Goal: Information Seeking & Learning: Learn about a topic

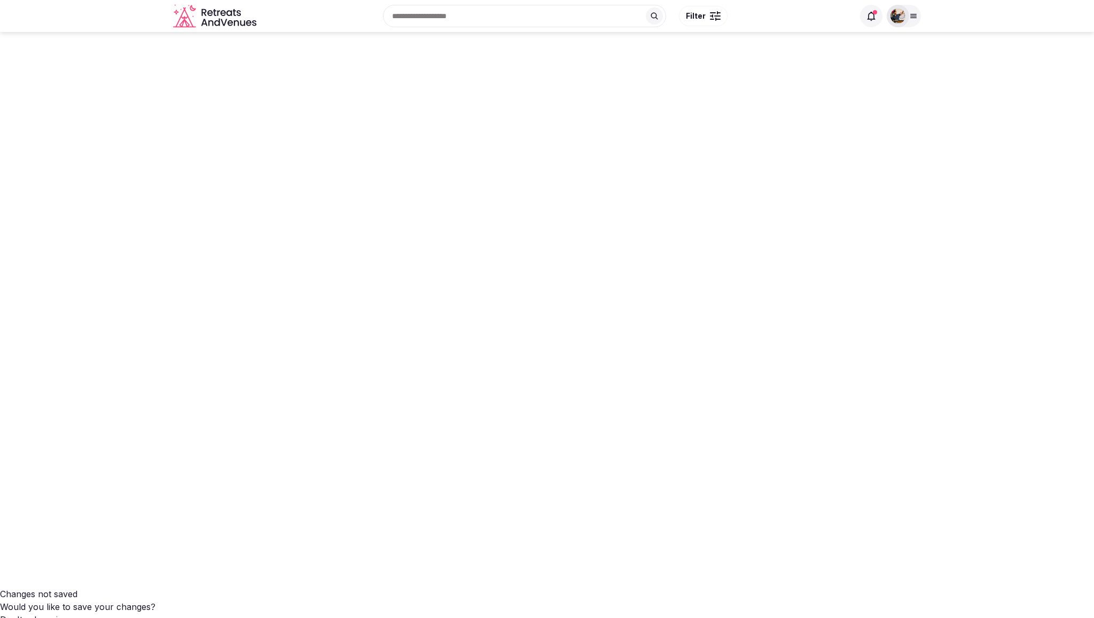
scroll to position [1541, 0]
click at [699, 16] on span "Filter" at bounding box center [696, 16] width 20 height 11
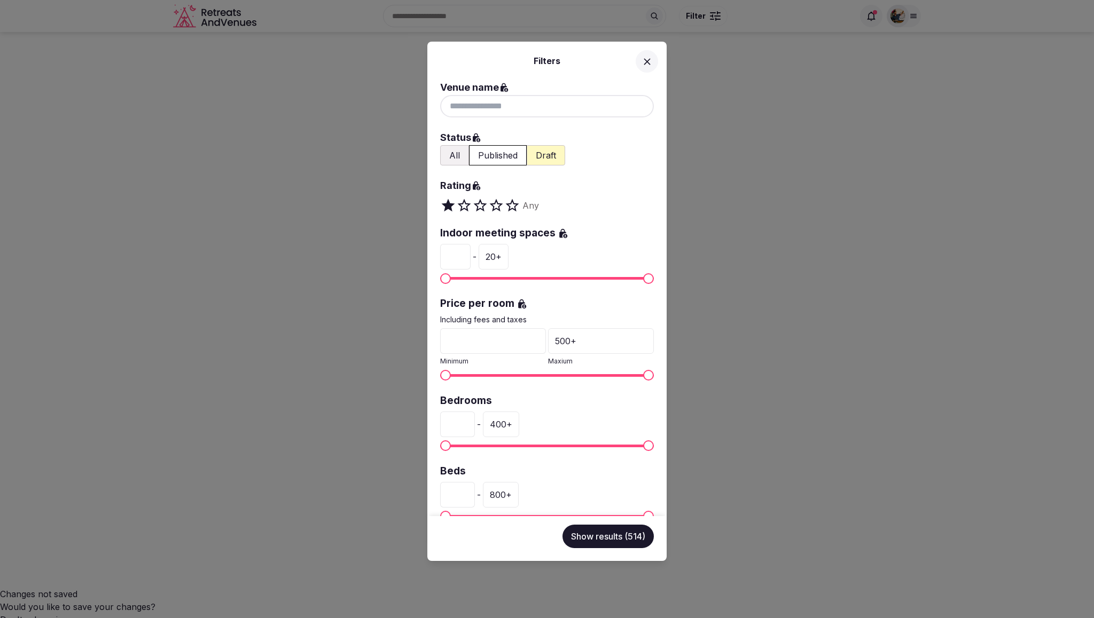
click at [482, 206] on span at bounding box center [484, 206] width 8 height 16
click at [467, 207] on span at bounding box center [468, 206] width 8 height 16
click at [654, 65] on button at bounding box center [647, 61] width 22 height 22
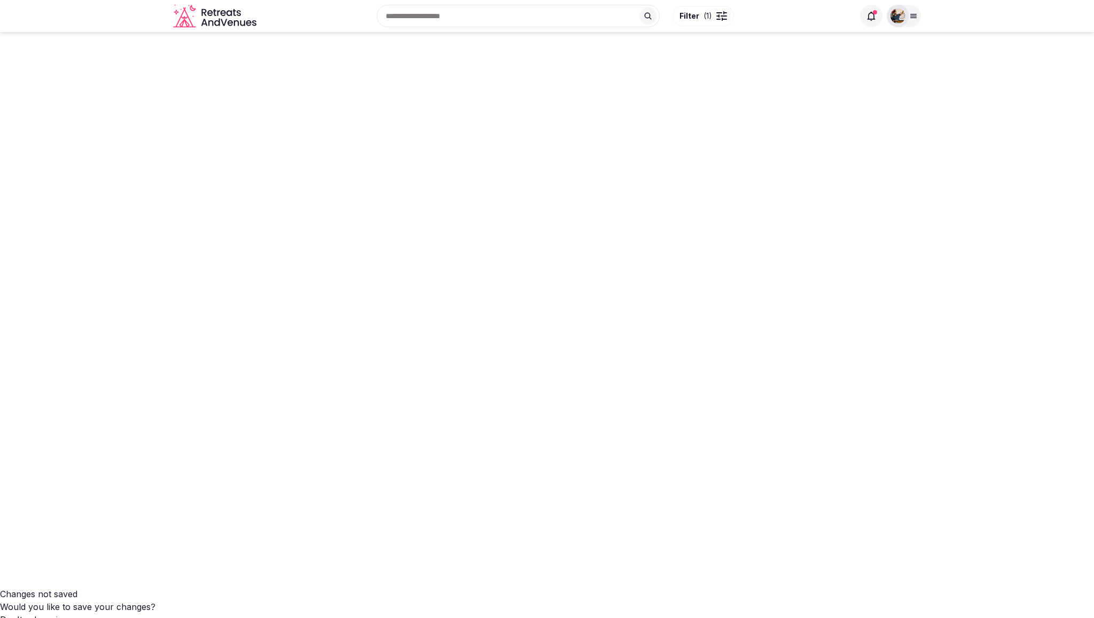
scroll to position [1441, 0]
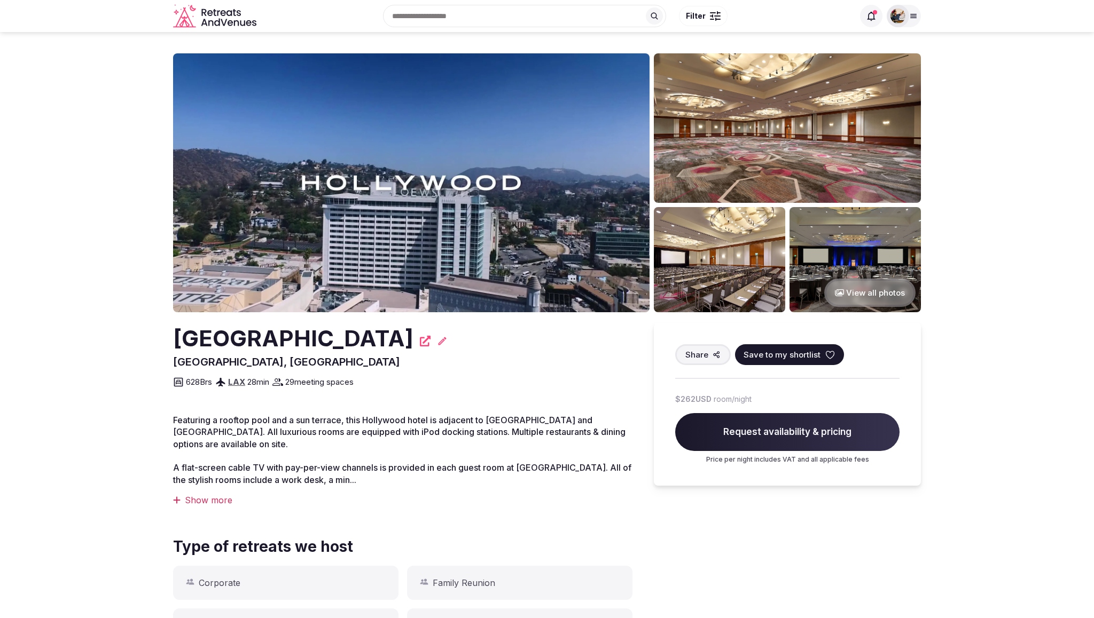
click at [476, 185] on img at bounding box center [411, 182] width 476 height 259
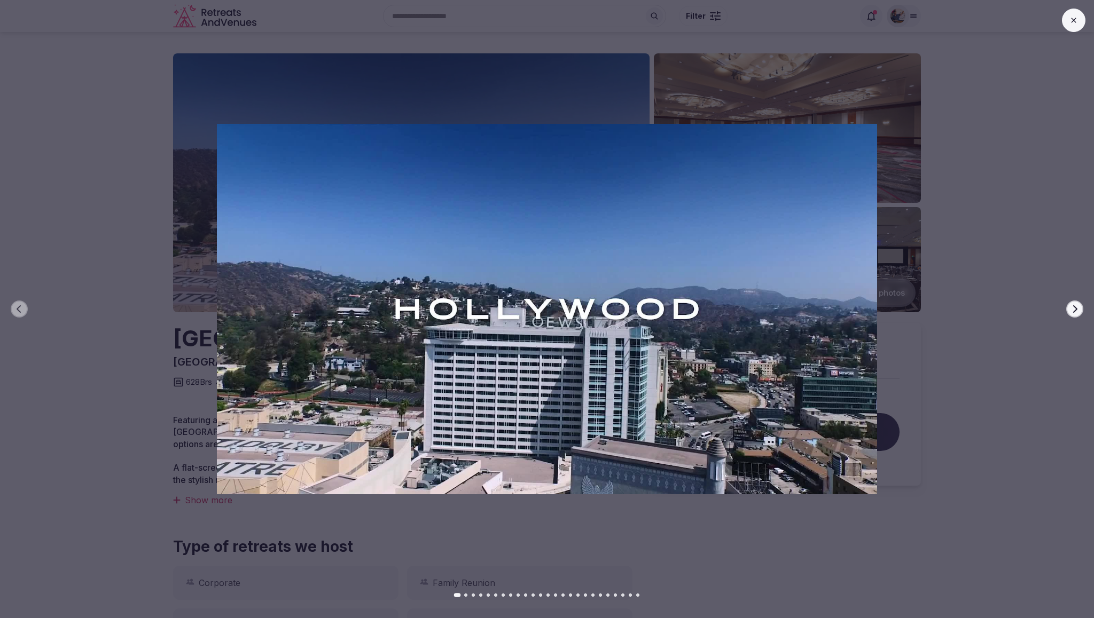
click at [1072, 308] on icon "button" at bounding box center [1074, 309] width 9 height 9
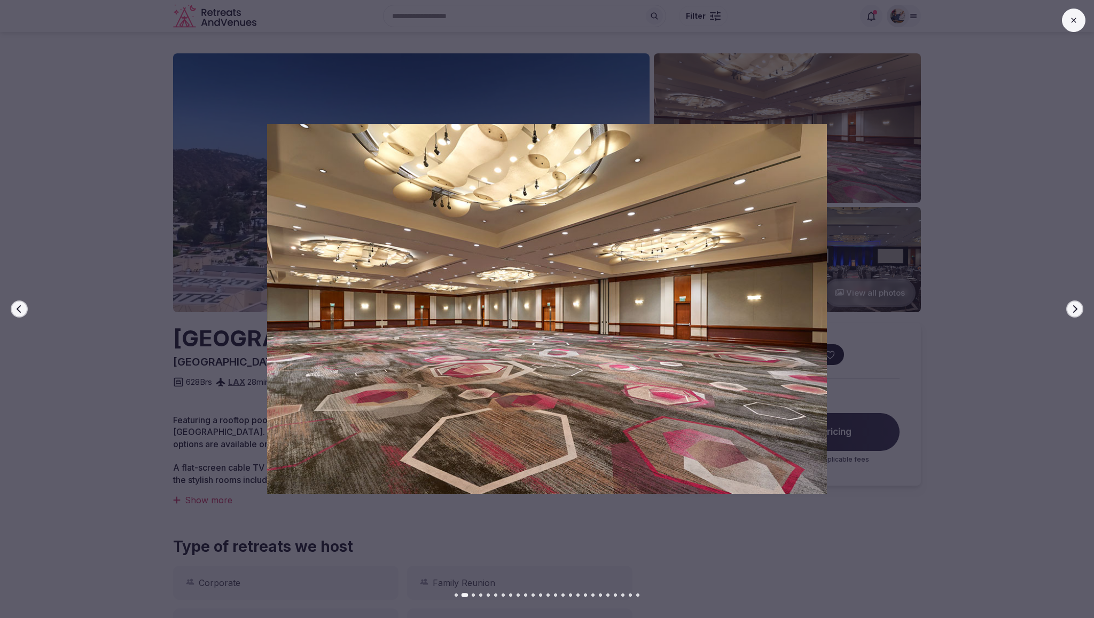
click at [1072, 308] on icon "button" at bounding box center [1074, 309] width 9 height 9
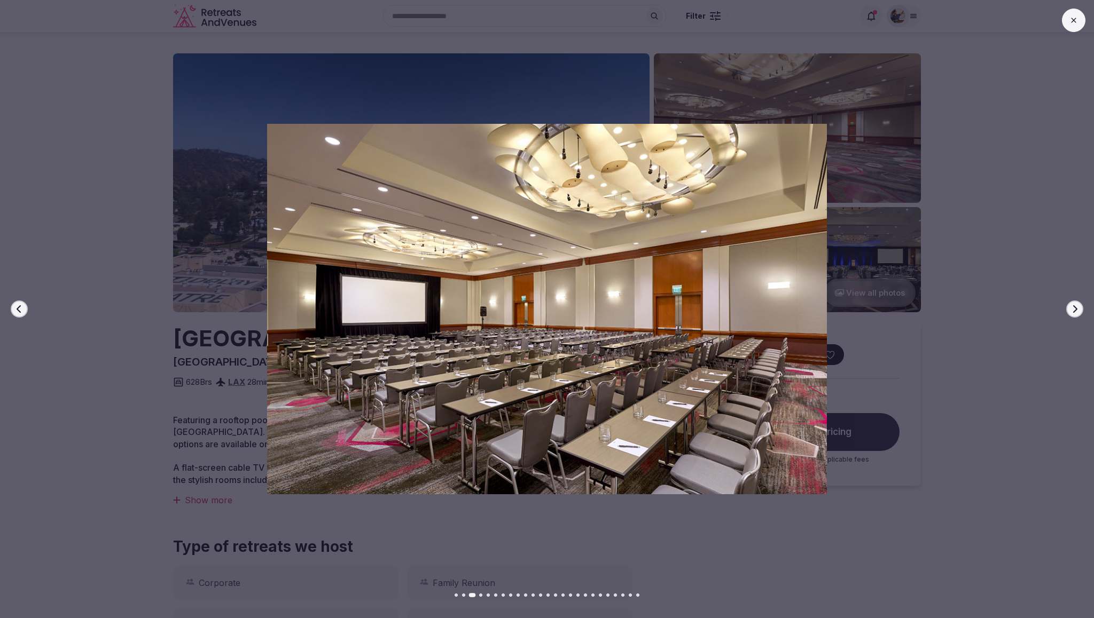
click at [1072, 308] on icon "button" at bounding box center [1074, 309] width 9 height 9
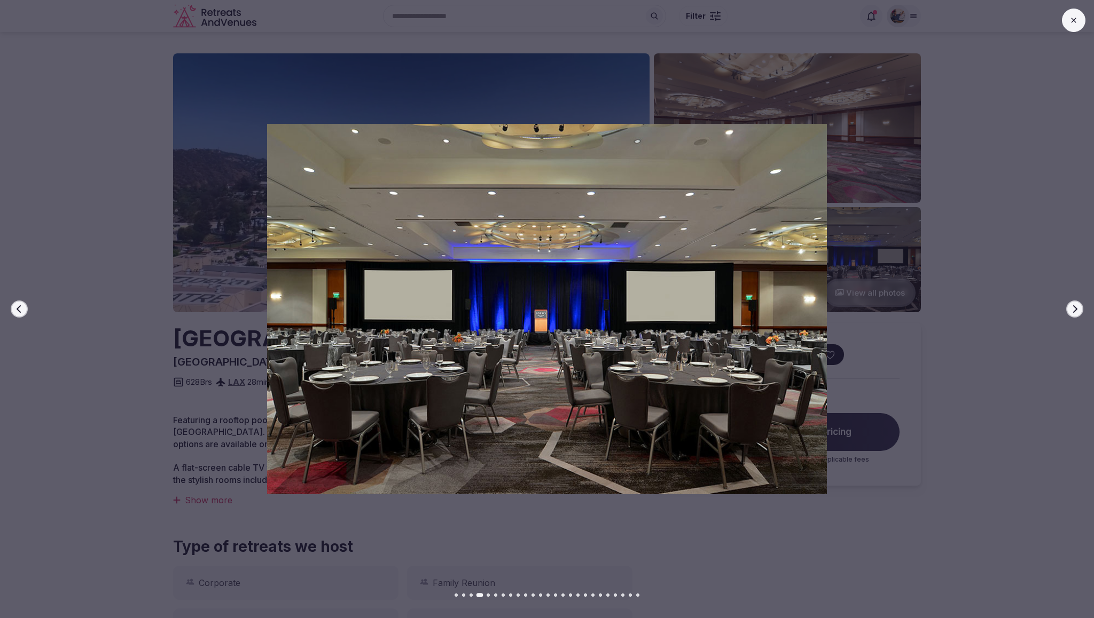
click at [1072, 308] on icon "button" at bounding box center [1074, 309] width 9 height 9
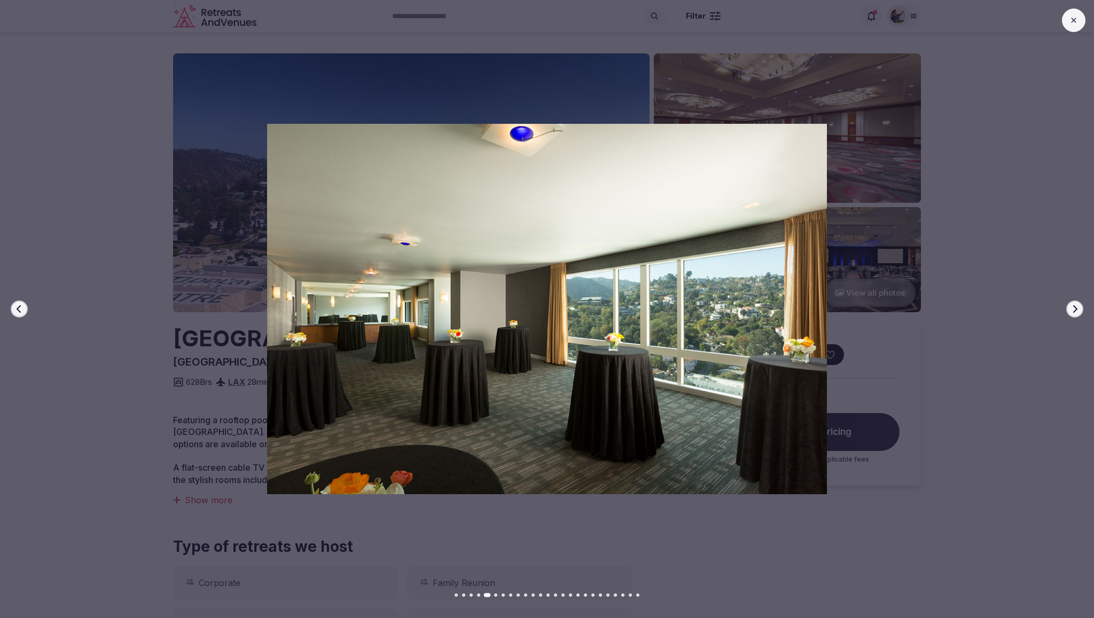
click at [1072, 308] on icon "button" at bounding box center [1074, 309] width 9 height 9
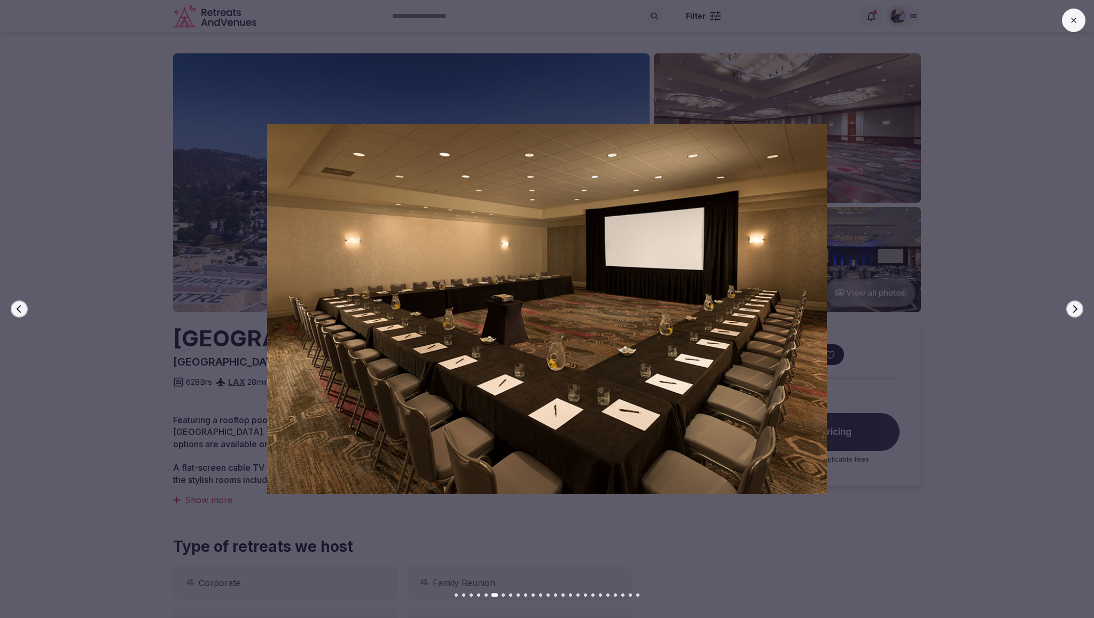
click at [1072, 308] on icon "button" at bounding box center [1074, 309] width 9 height 9
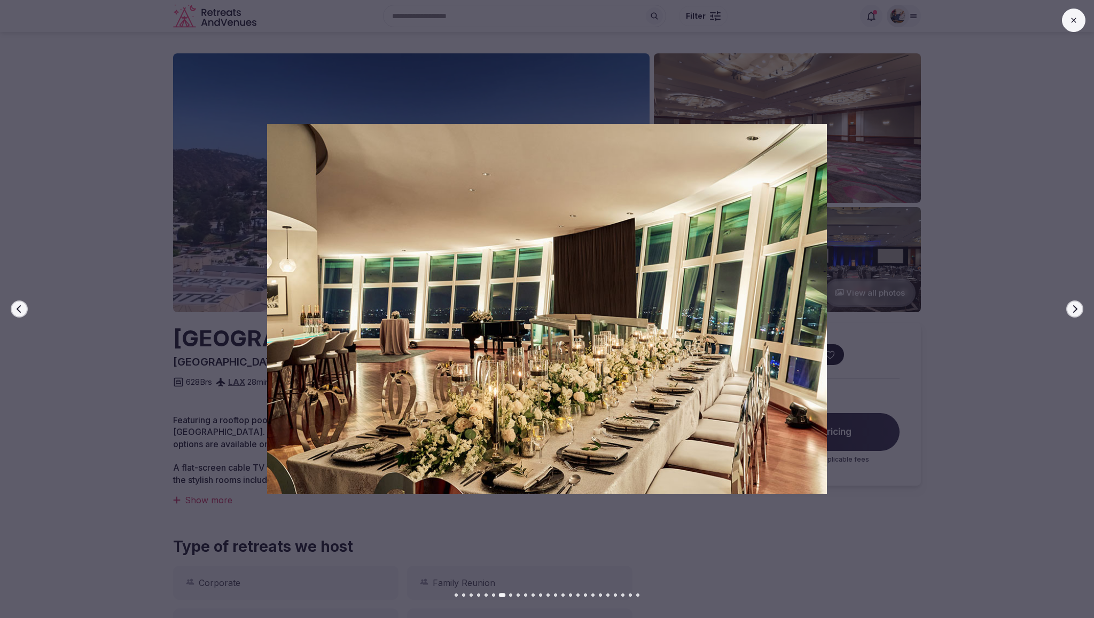
click at [1072, 308] on icon "button" at bounding box center [1074, 309] width 9 height 9
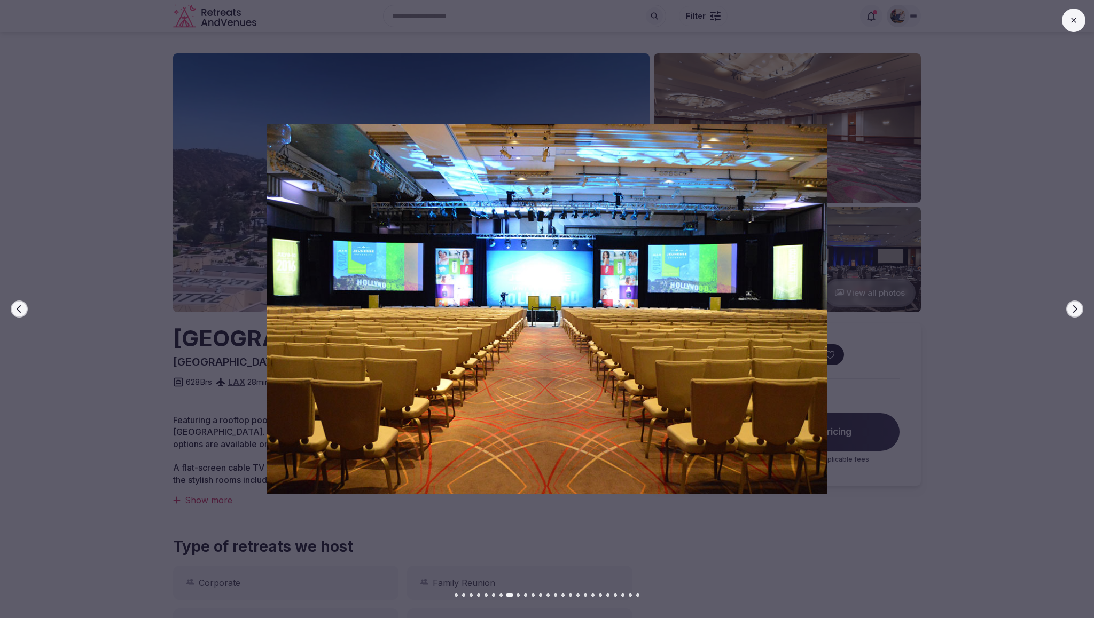
click at [1072, 308] on icon "button" at bounding box center [1074, 309] width 9 height 9
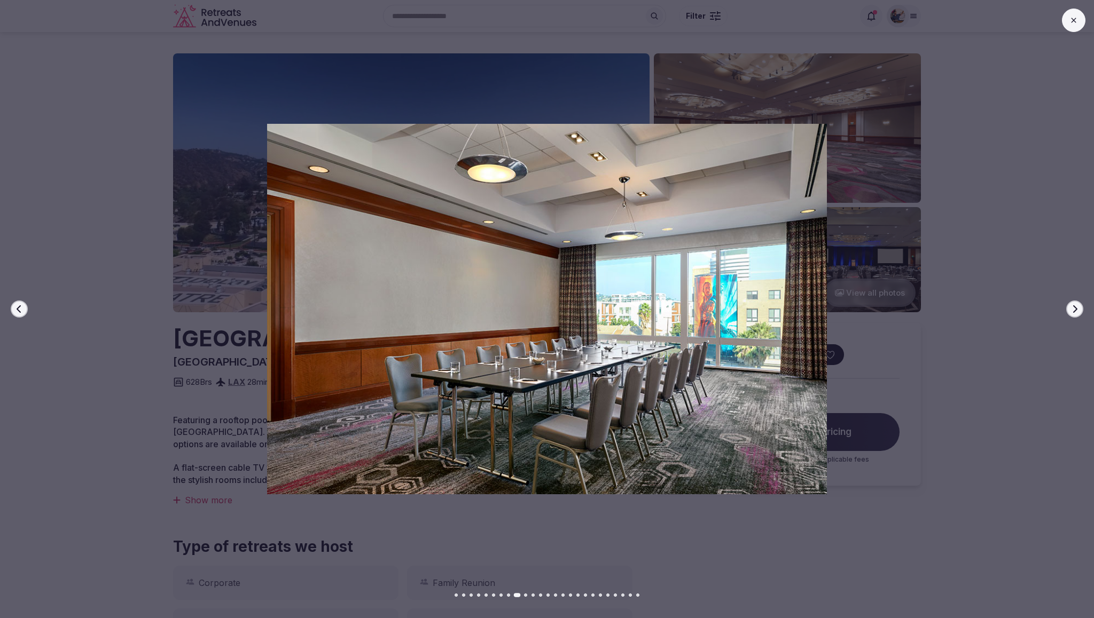
click at [1072, 308] on icon "button" at bounding box center [1074, 309] width 9 height 9
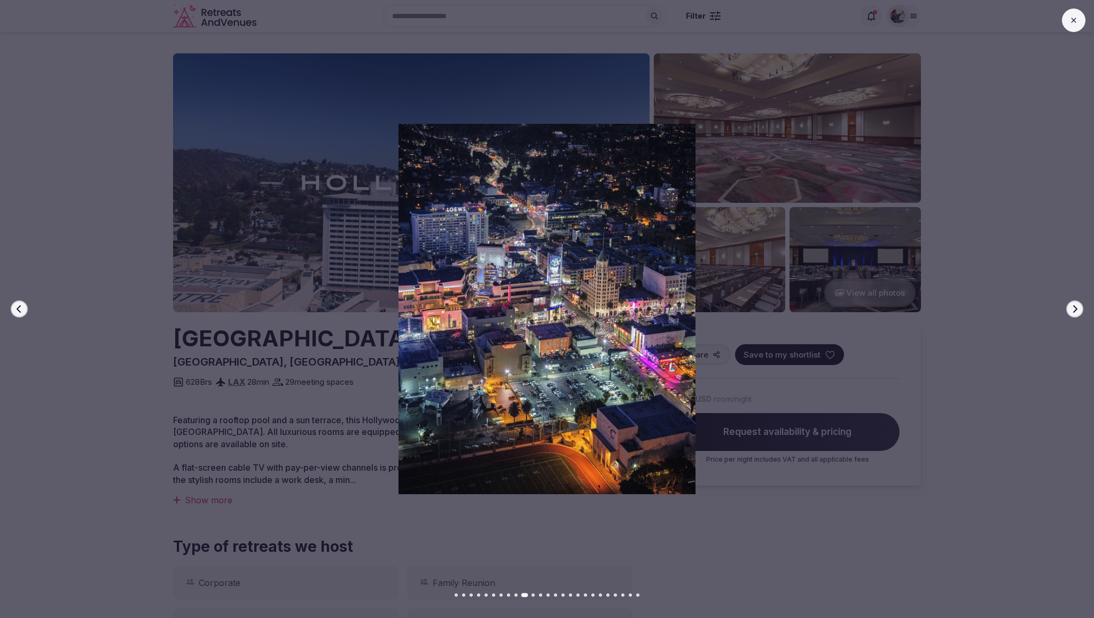
click at [1072, 308] on icon "button" at bounding box center [1074, 309] width 9 height 9
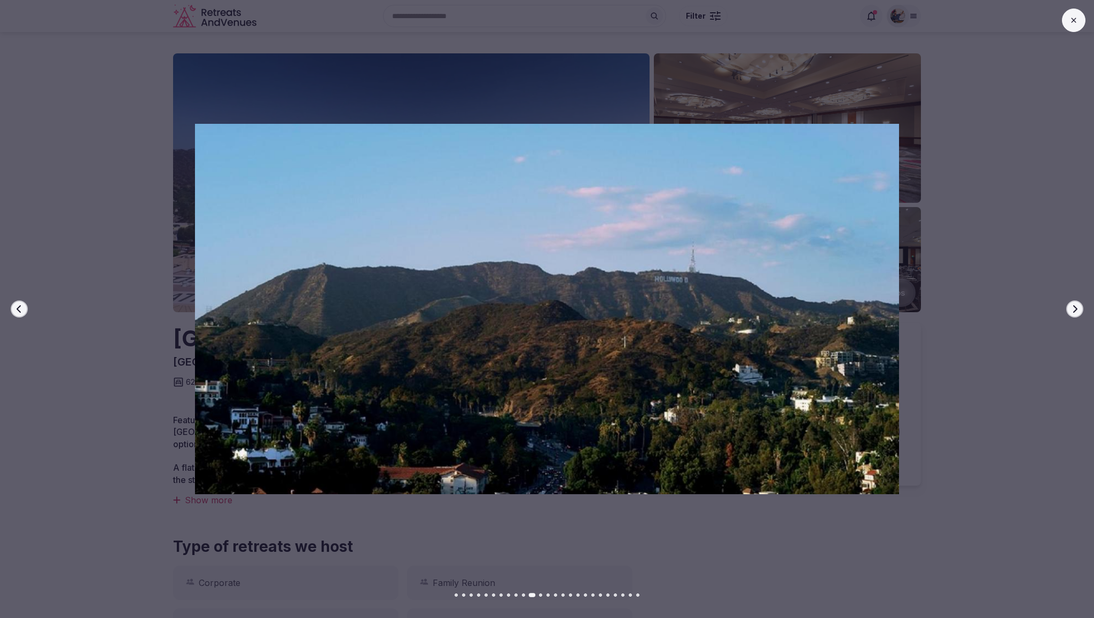
click at [1072, 308] on icon "button" at bounding box center [1074, 309] width 9 height 9
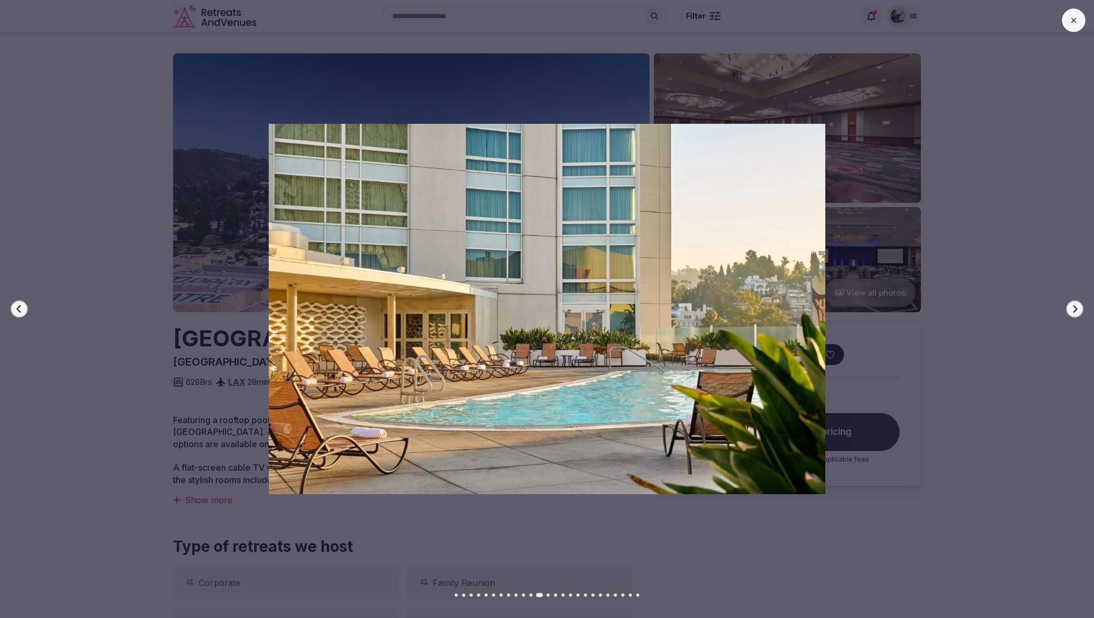
click at [1072, 308] on icon "button" at bounding box center [1074, 309] width 9 height 9
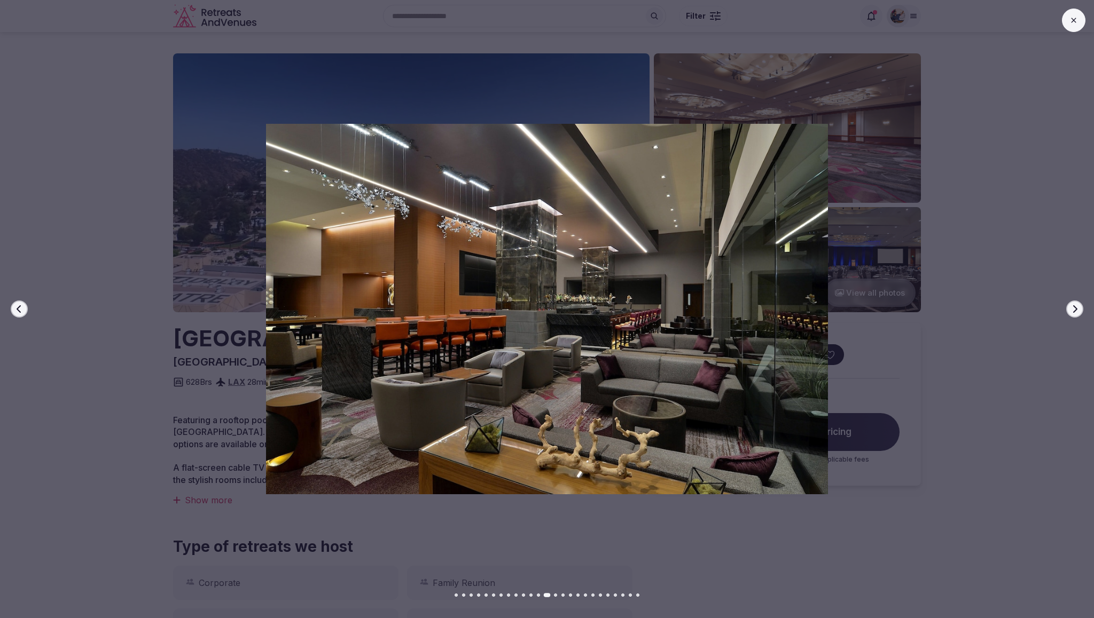
click at [1072, 308] on icon "button" at bounding box center [1074, 309] width 9 height 9
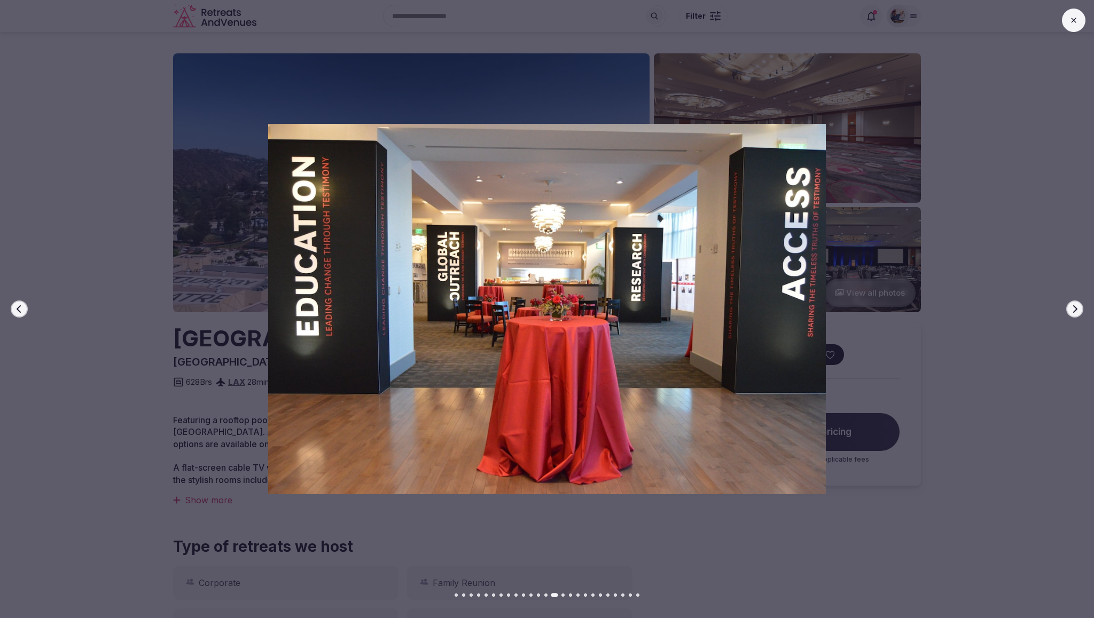
click at [1072, 308] on icon "button" at bounding box center [1074, 309] width 9 height 9
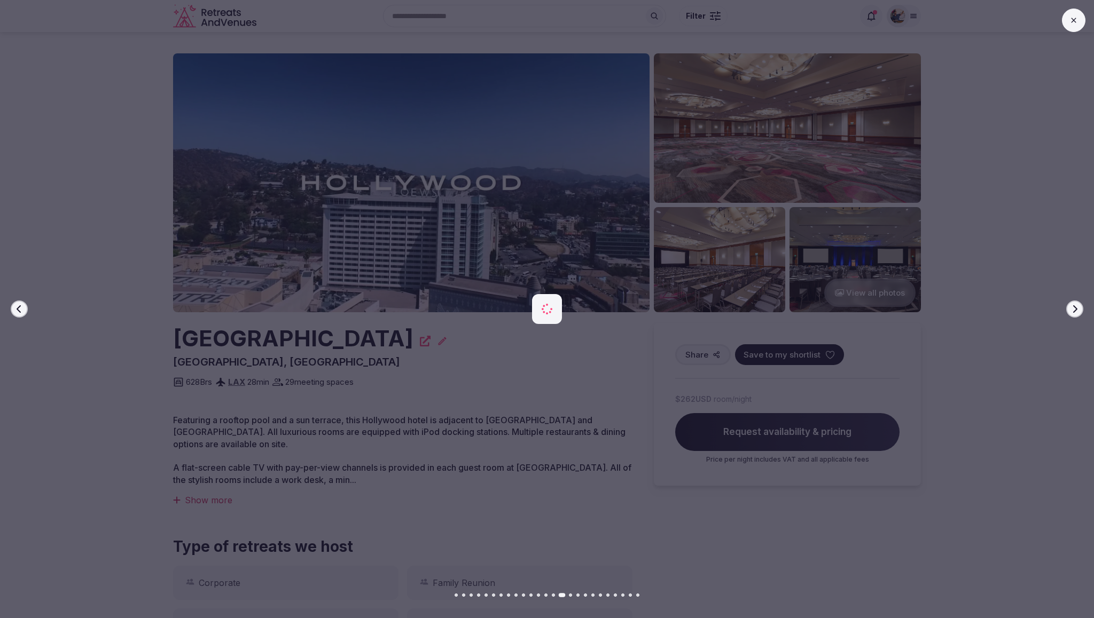
click at [1072, 308] on icon "button" at bounding box center [1074, 309] width 9 height 9
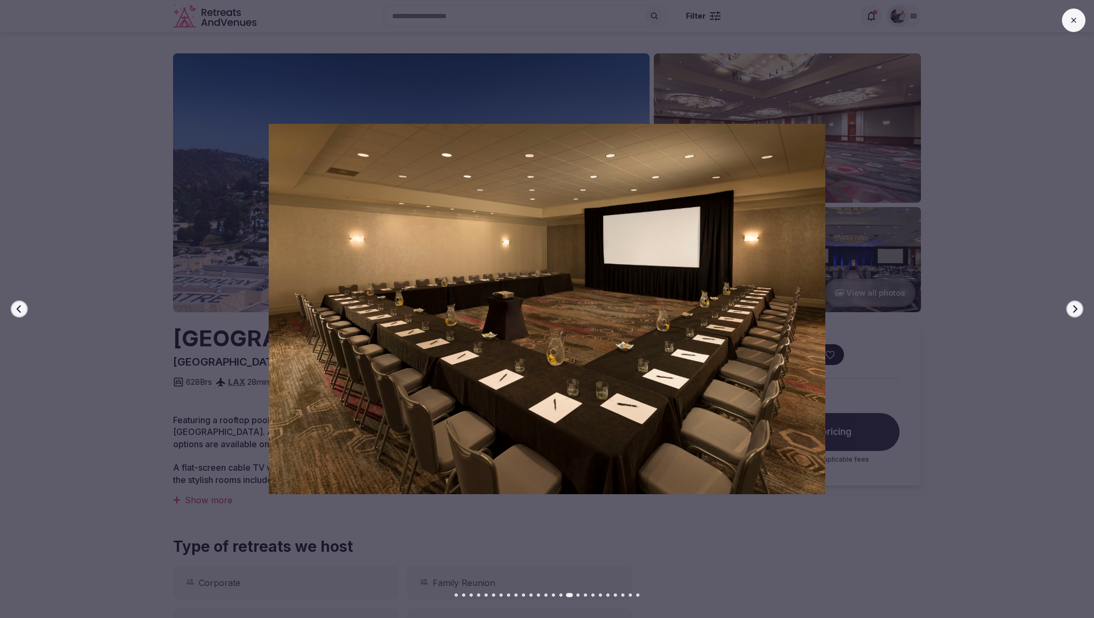
click at [1073, 25] on button at bounding box center [1073, 20] width 23 height 23
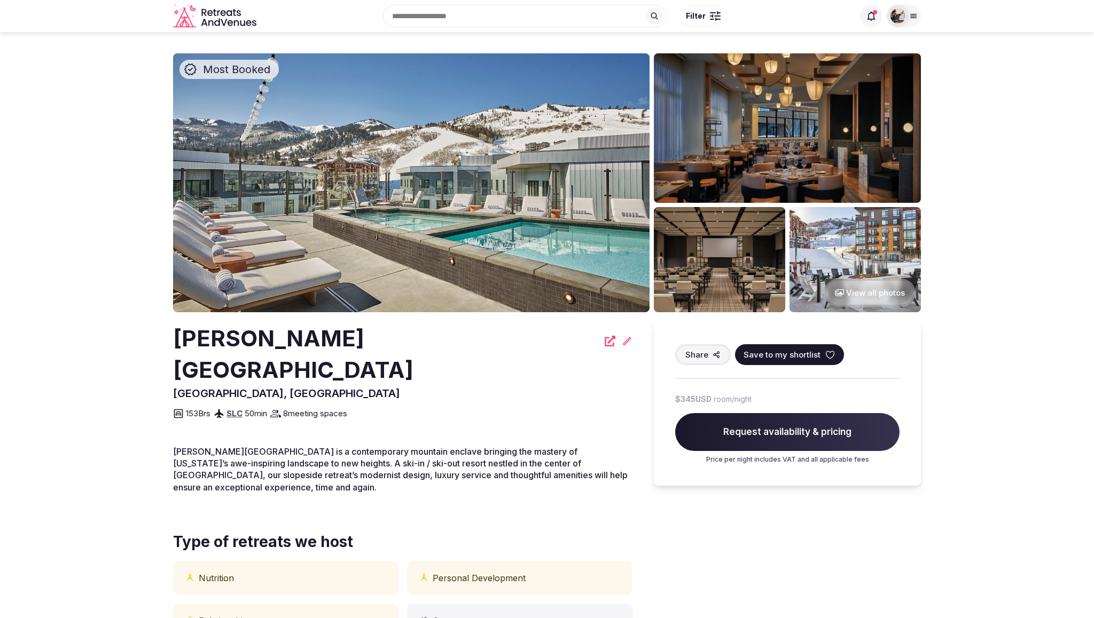
click at [378, 186] on img at bounding box center [411, 182] width 476 height 259
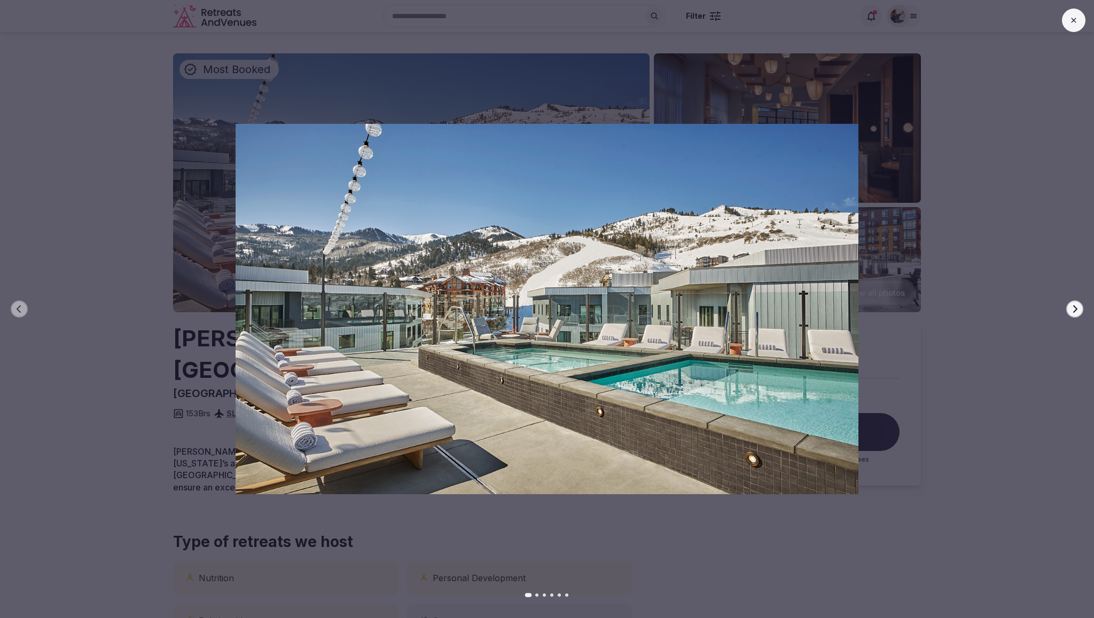
click at [1076, 306] on icon "button" at bounding box center [1074, 309] width 9 height 9
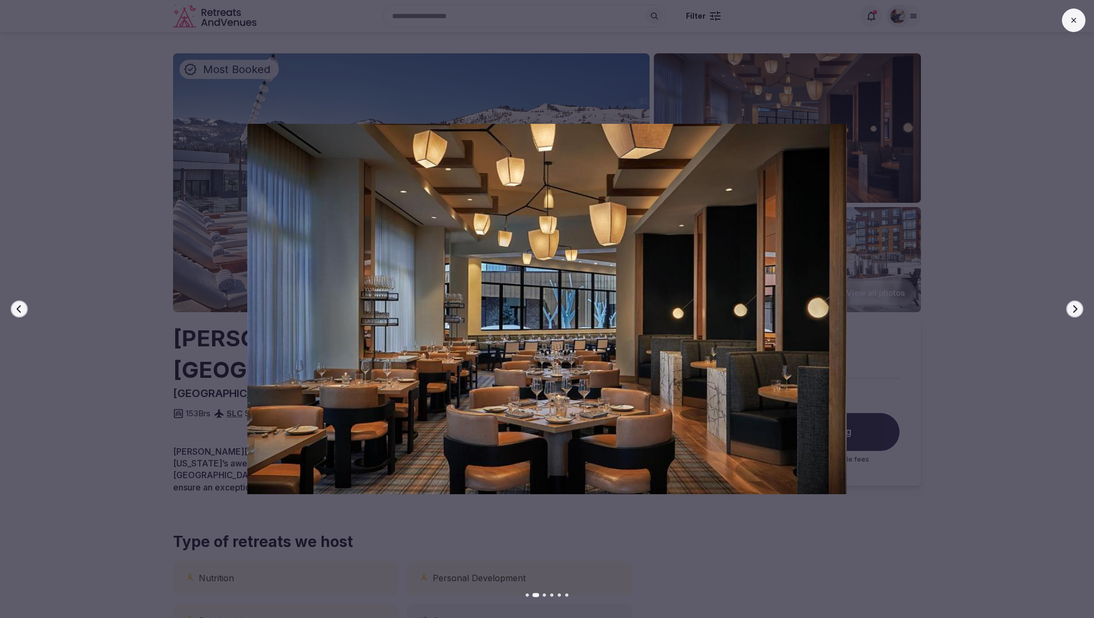
click at [1076, 306] on icon "button" at bounding box center [1074, 309] width 9 height 9
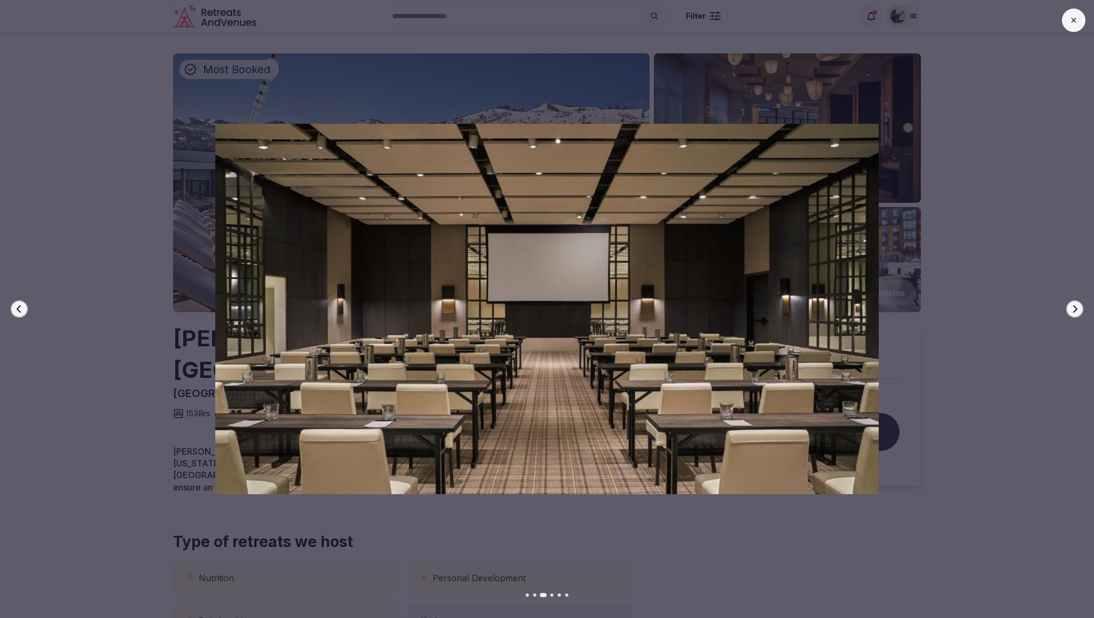
click at [1076, 306] on icon "button" at bounding box center [1074, 309] width 9 height 9
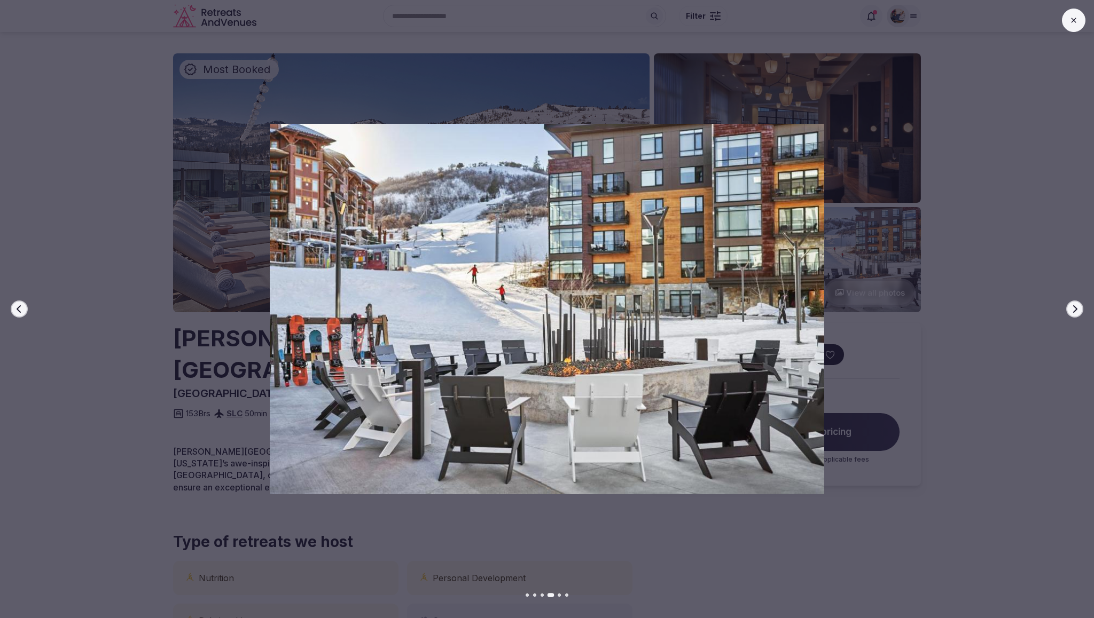
click at [1076, 306] on icon "button" at bounding box center [1074, 309] width 9 height 9
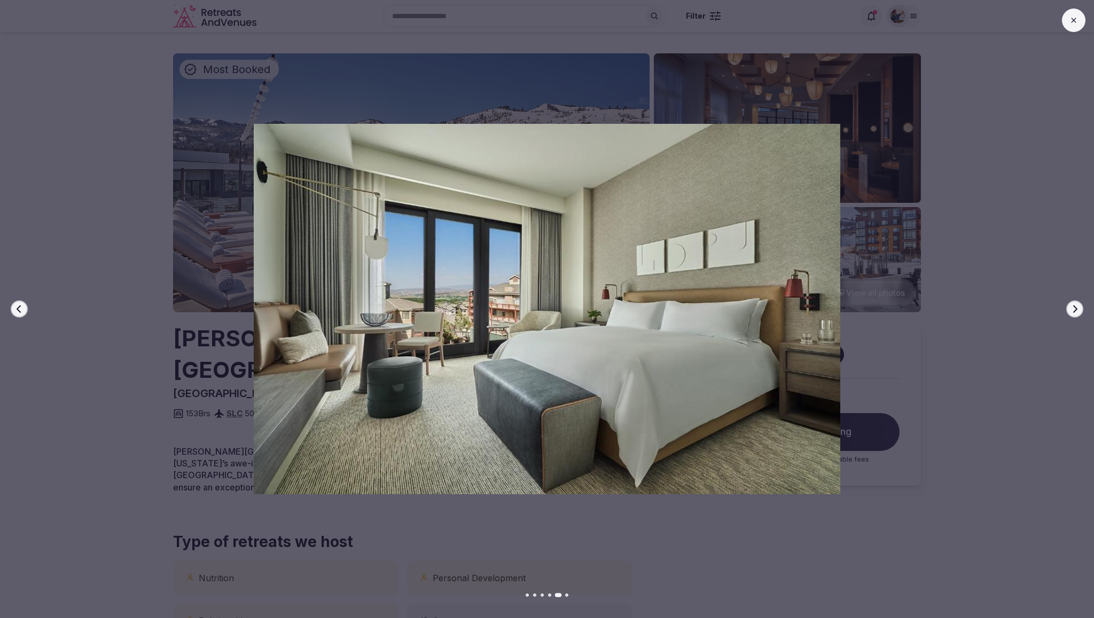
click at [1076, 306] on icon "button" at bounding box center [1074, 309] width 9 height 9
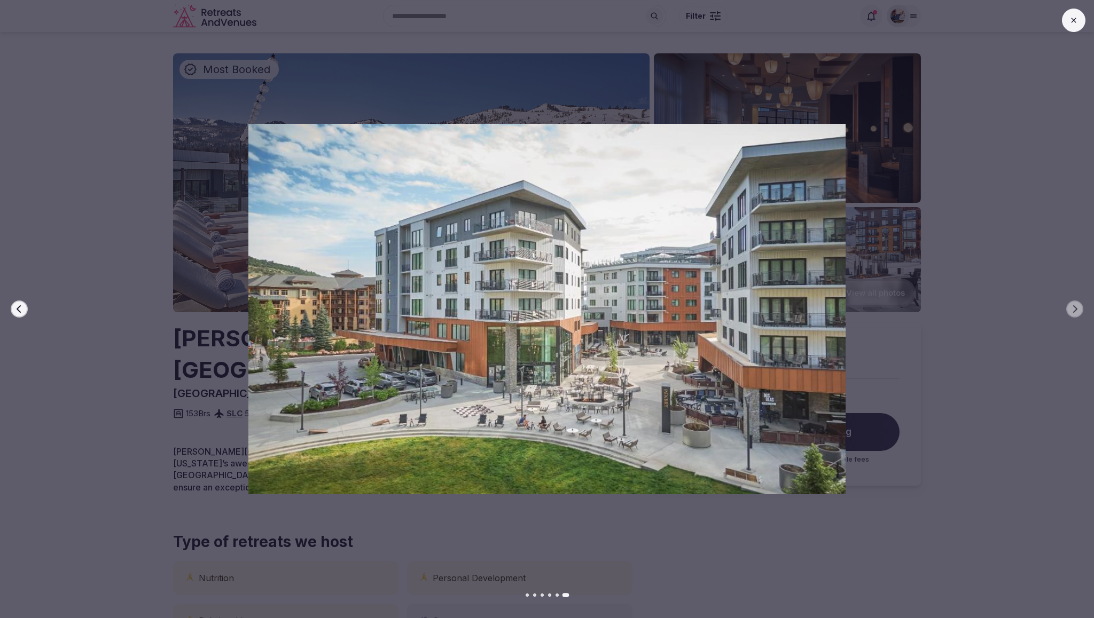
click at [1075, 24] on icon at bounding box center [1073, 20] width 9 height 9
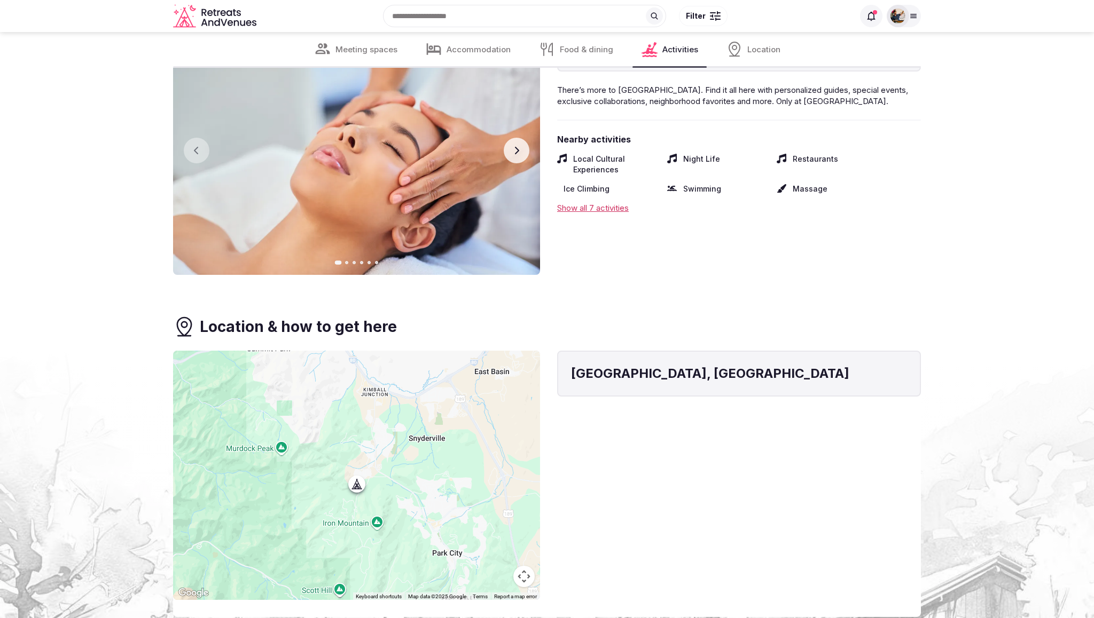
scroll to position [1793, 0]
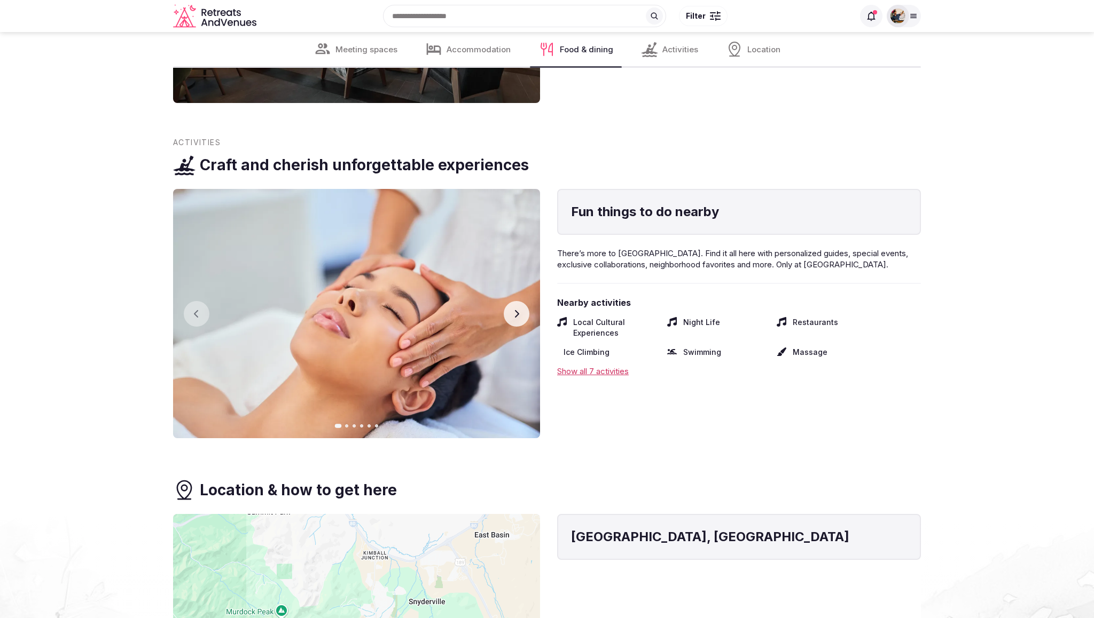
click at [501, 293] on img at bounding box center [356, 313] width 367 height 249
click at [513, 301] on button "Next slide" at bounding box center [517, 314] width 26 height 26
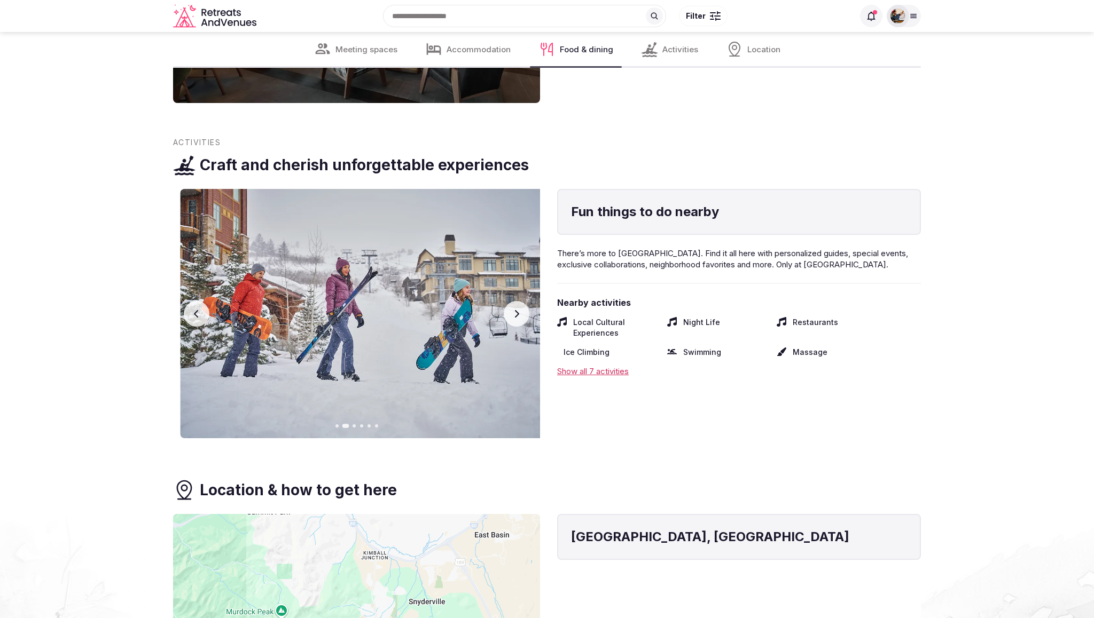
click at [513, 301] on button "Next slide" at bounding box center [517, 314] width 26 height 26
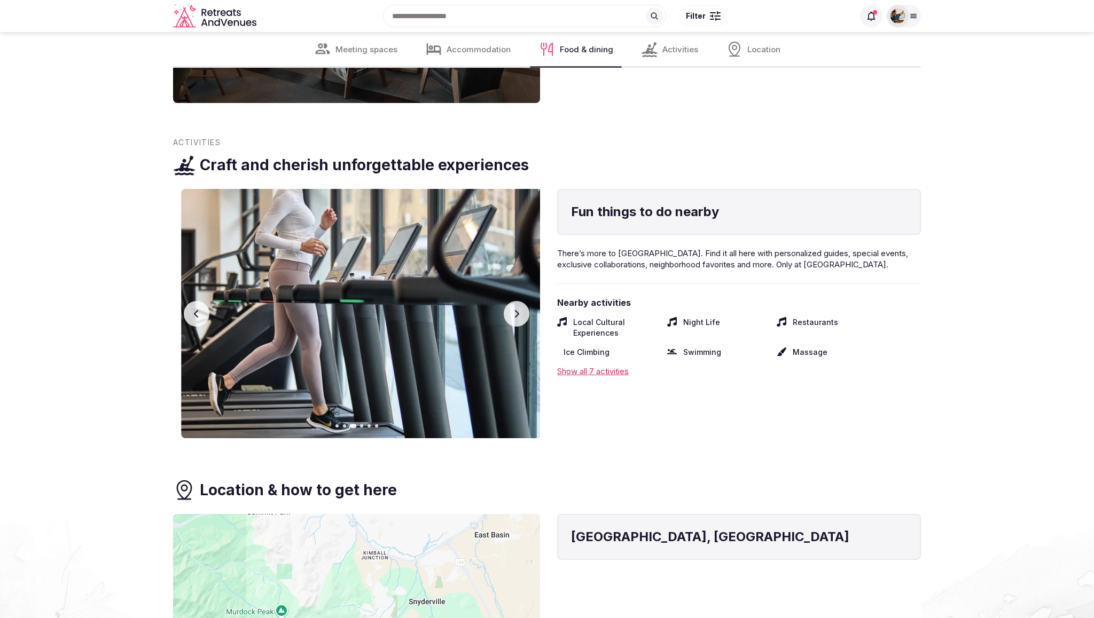
click at [513, 301] on button "Next slide" at bounding box center [517, 314] width 26 height 26
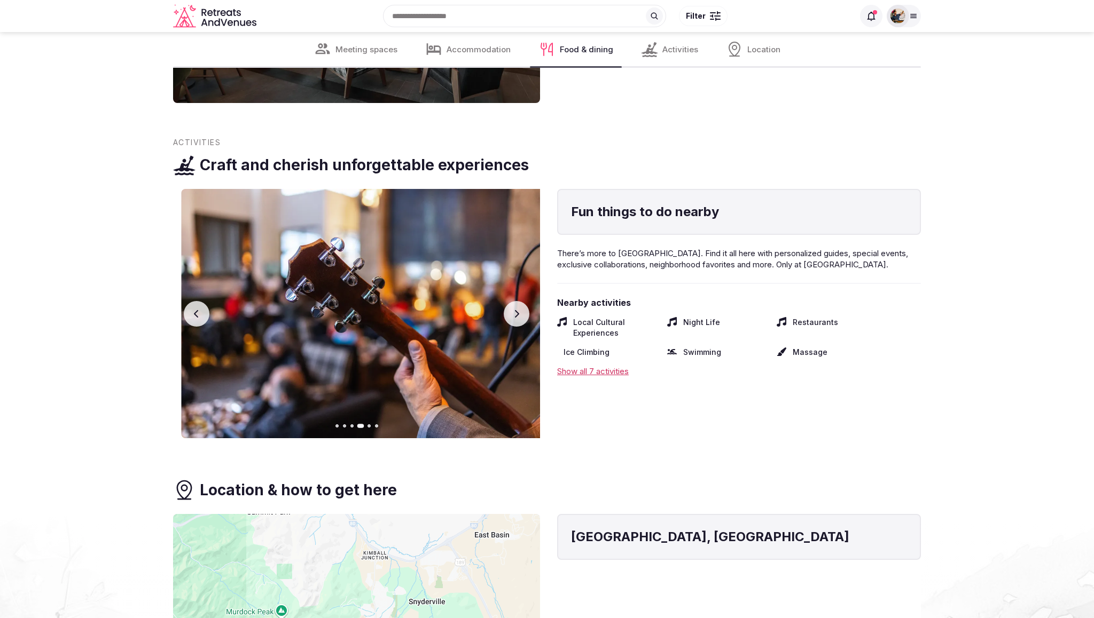
click at [513, 301] on button "Next slide" at bounding box center [517, 314] width 26 height 26
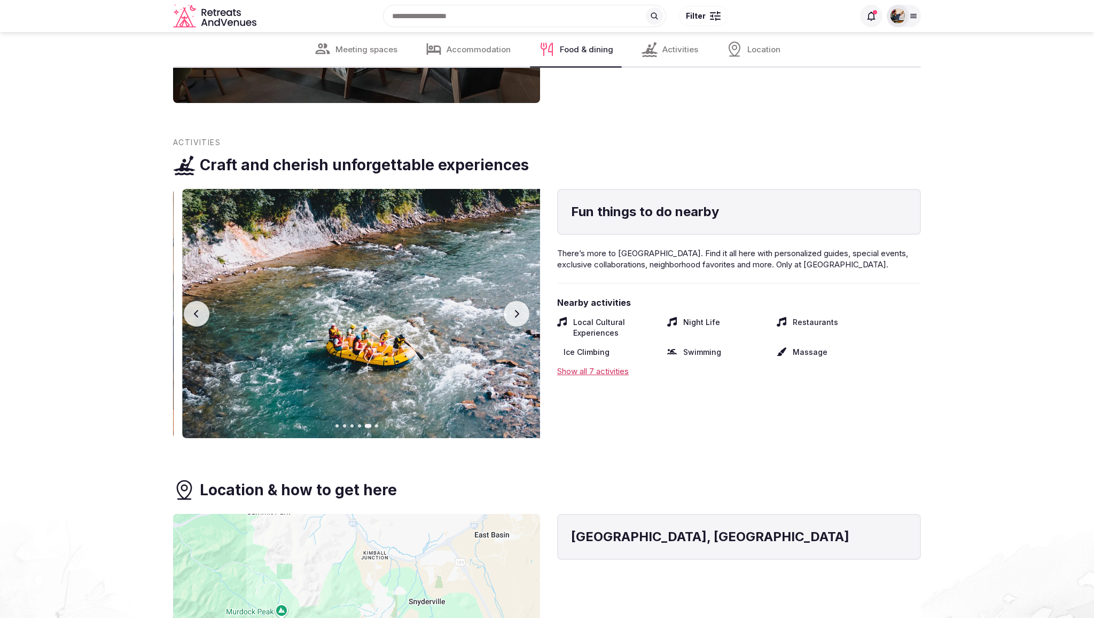
click at [513, 301] on button "Next slide" at bounding box center [517, 314] width 26 height 26
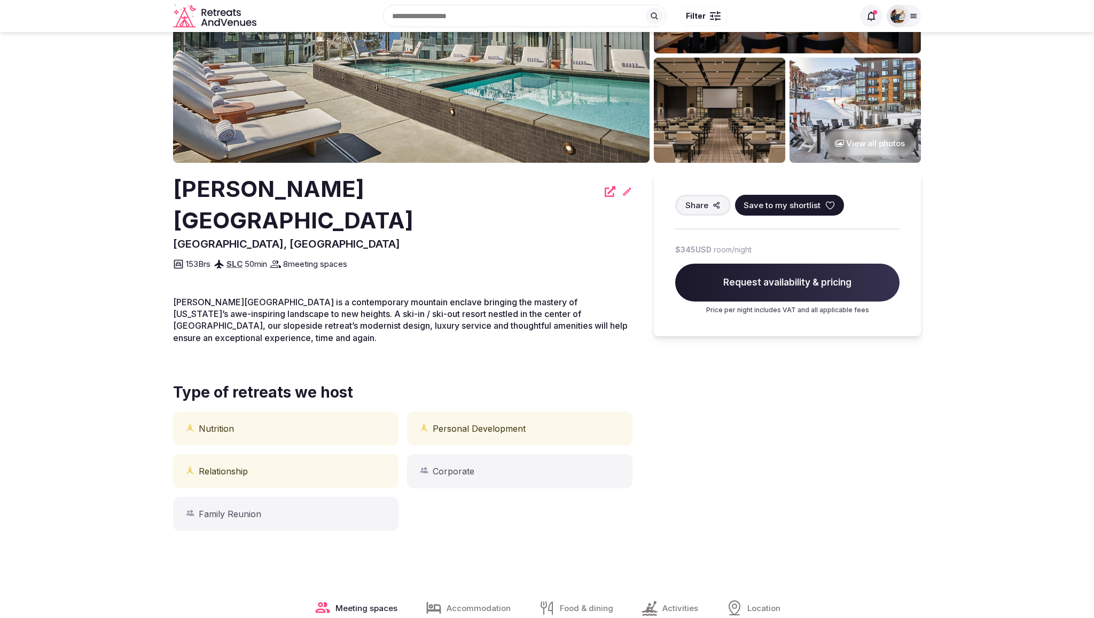
scroll to position [0, 0]
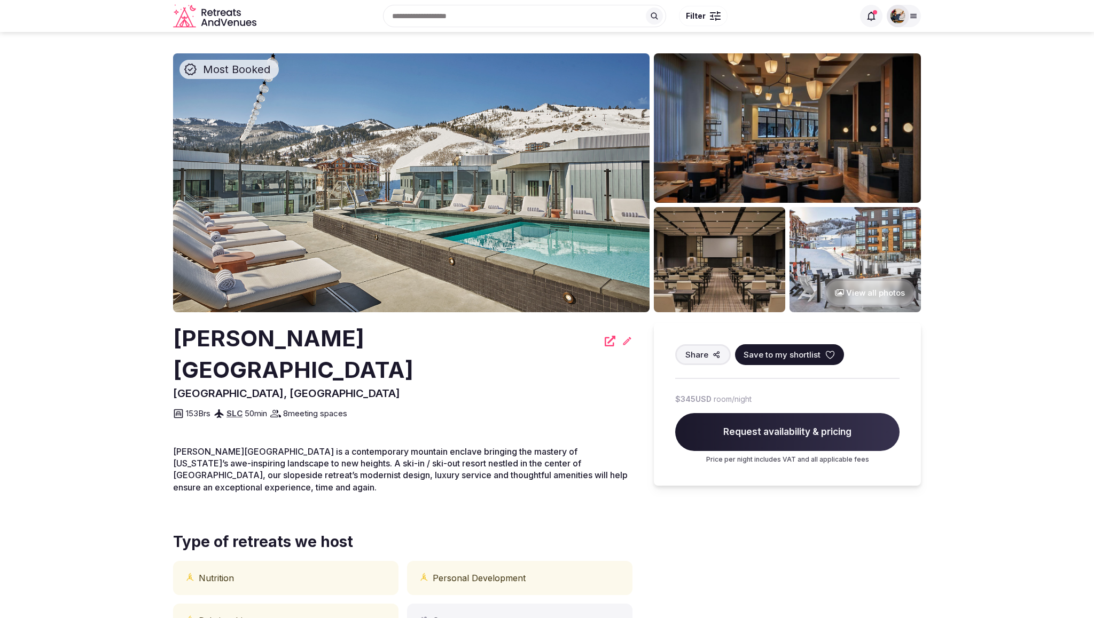
click at [519, 252] on img at bounding box center [411, 182] width 476 height 259
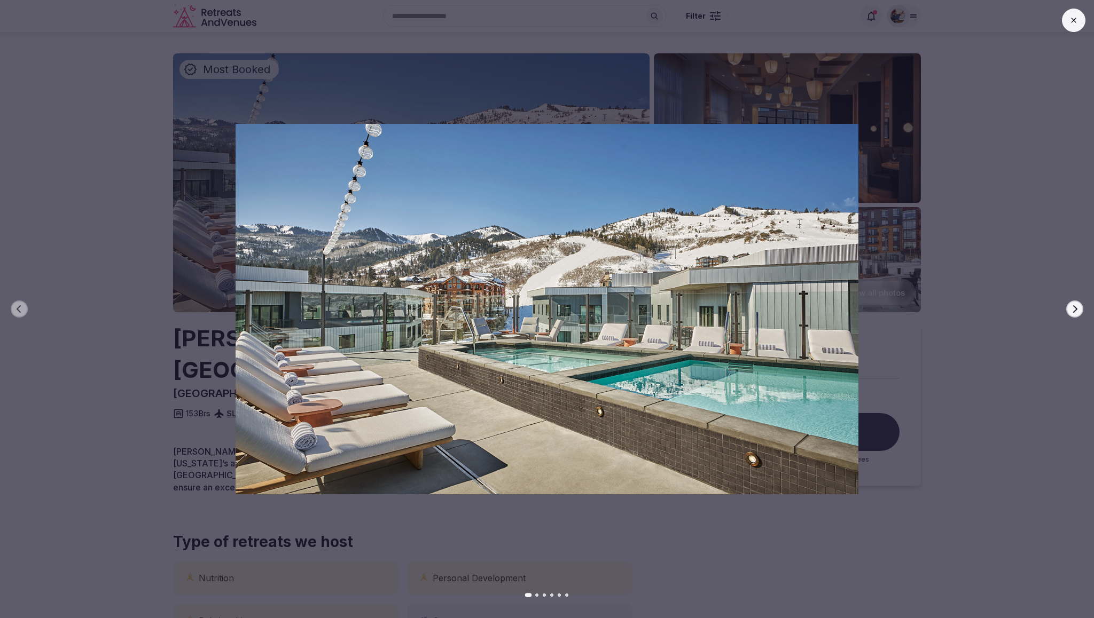
click at [1074, 309] on icon "button" at bounding box center [1074, 309] width 9 height 9
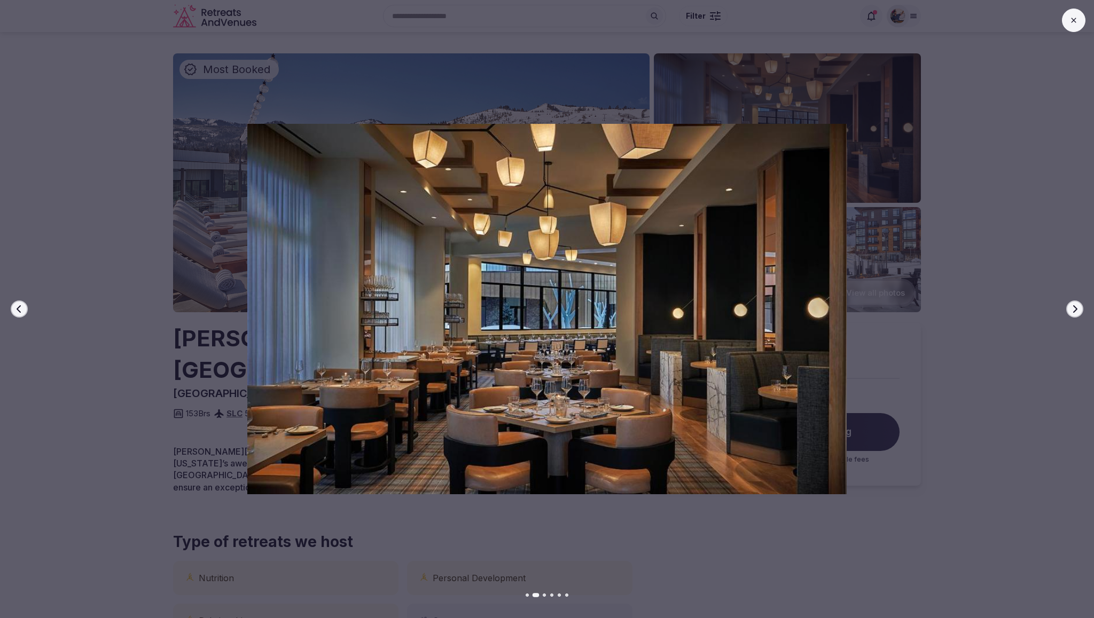
click at [1074, 309] on icon "button" at bounding box center [1074, 309] width 9 height 9
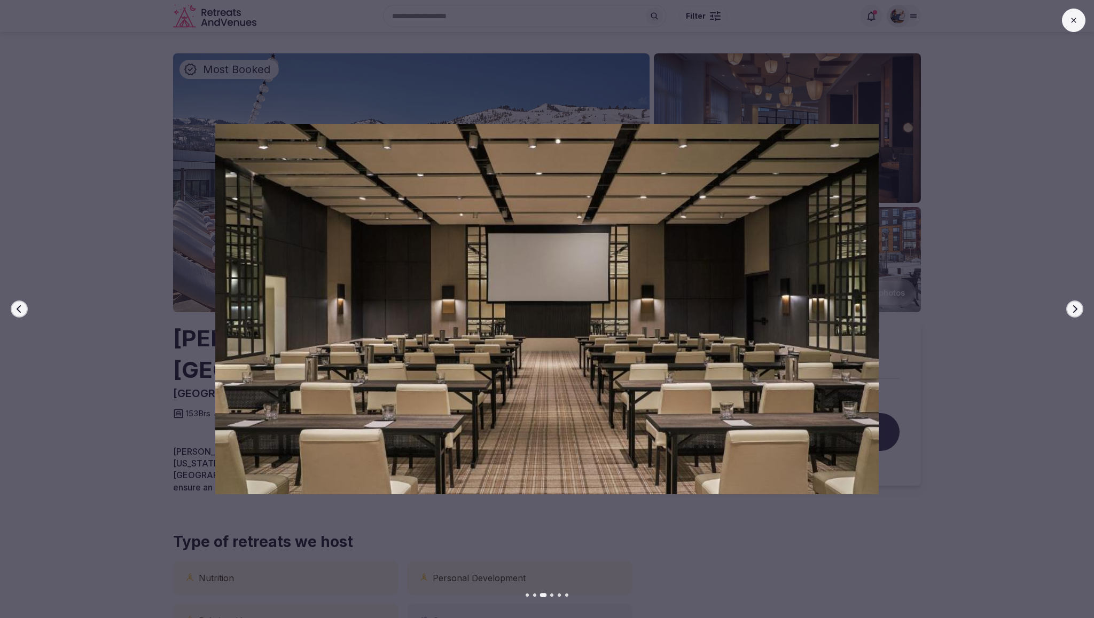
click at [1074, 309] on icon "button" at bounding box center [1074, 309] width 9 height 9
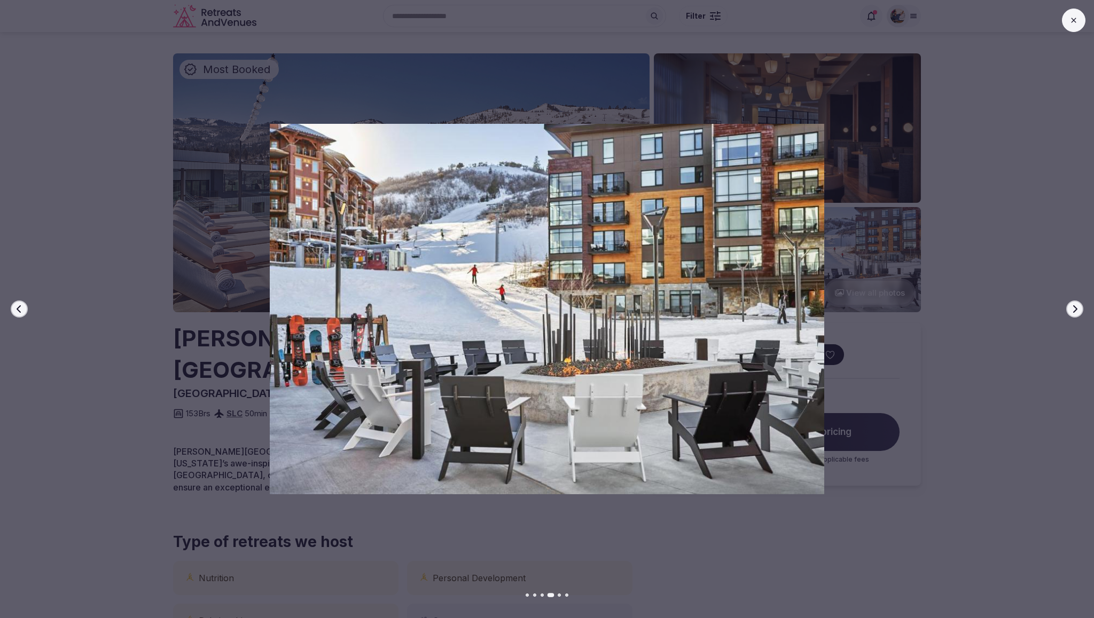
click at [1074, 309] on icon "button" at bounding box center [1074, 309] width 9 height 9
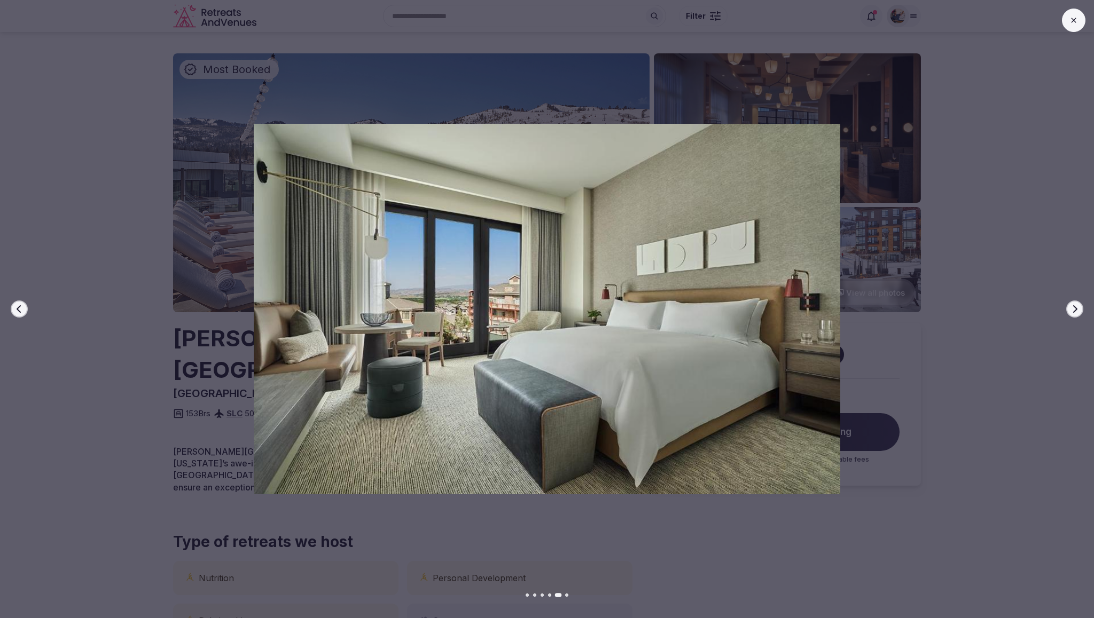
click at [1074, 309] on icon "button" at bounding box center [1074, 309] width 9 height 9
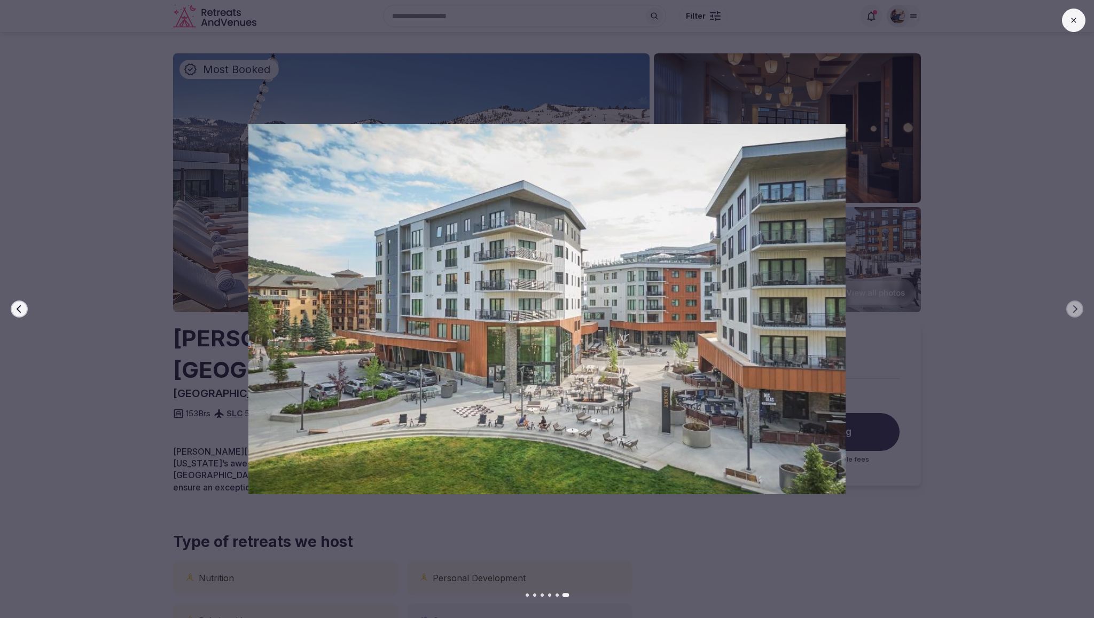
click at [1074, 14] on button at bounding box center [1073, 20] width 23 height 23
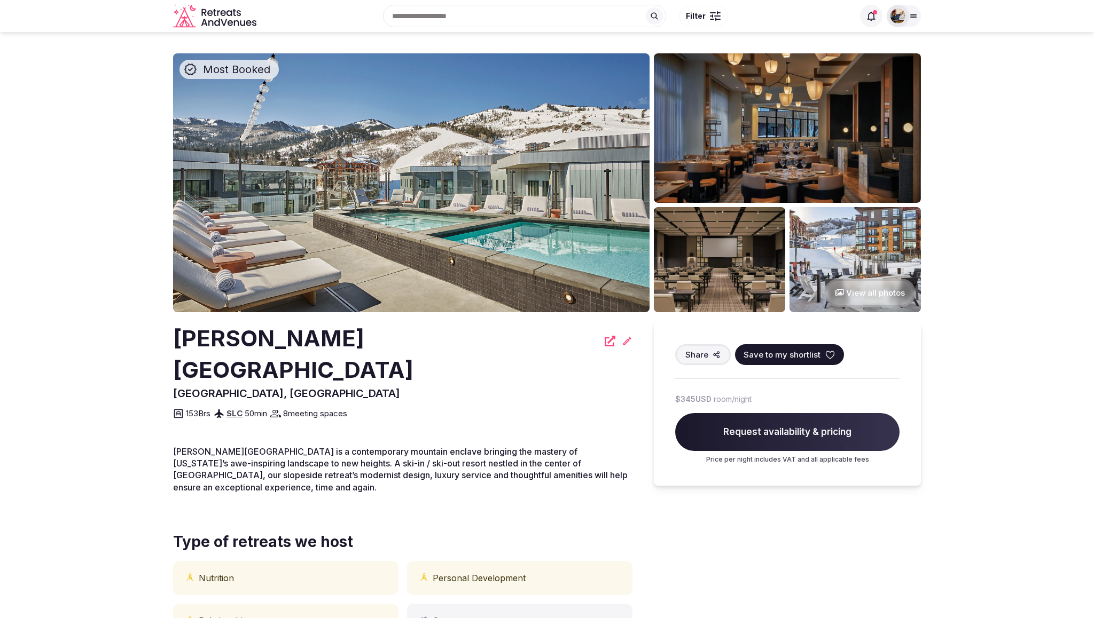
click at [883, 293] on button "View all photos" at bounding box center [869, 293] width 91 height 28
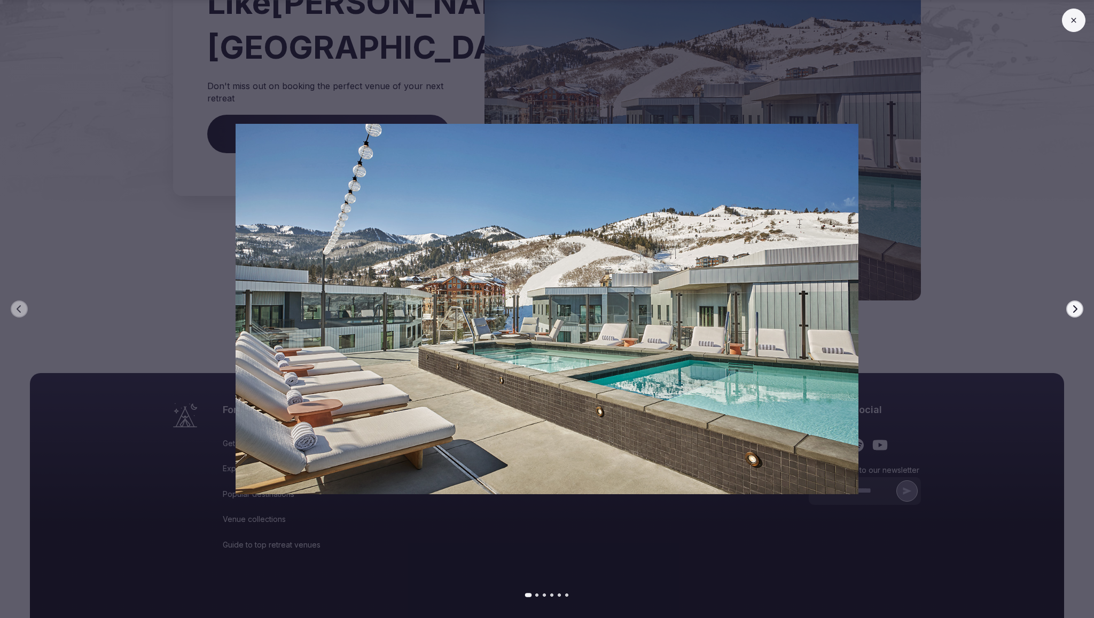
scroll to position [2760, 0]
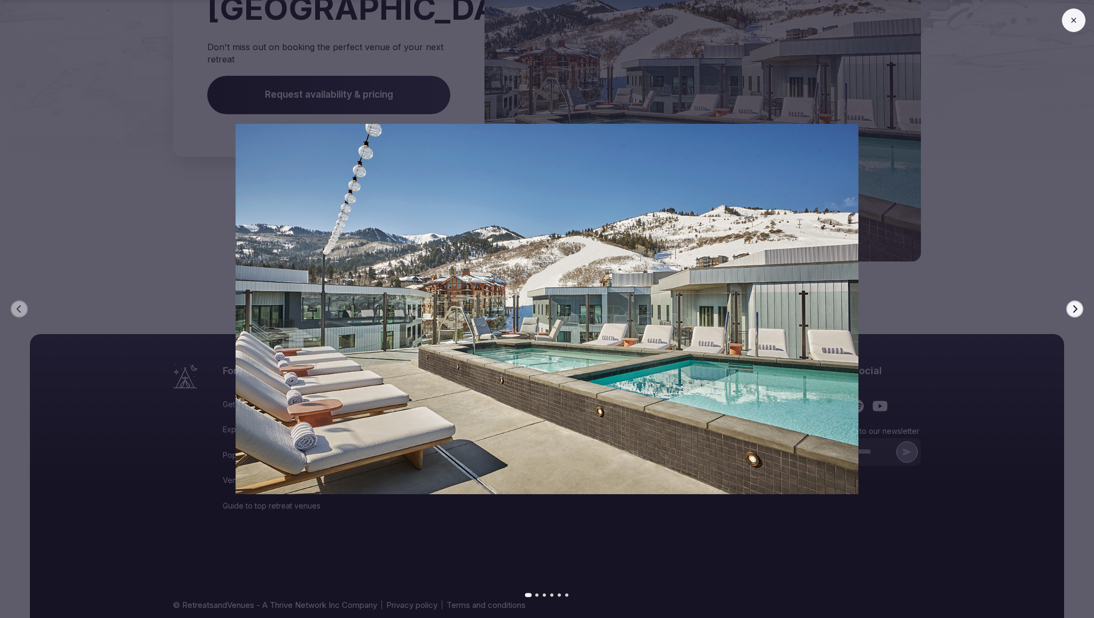
click at [1078, 21] on button at bounding box center [1073, 20] width 23 height 23
